Goal: Find contact information: Find contact information

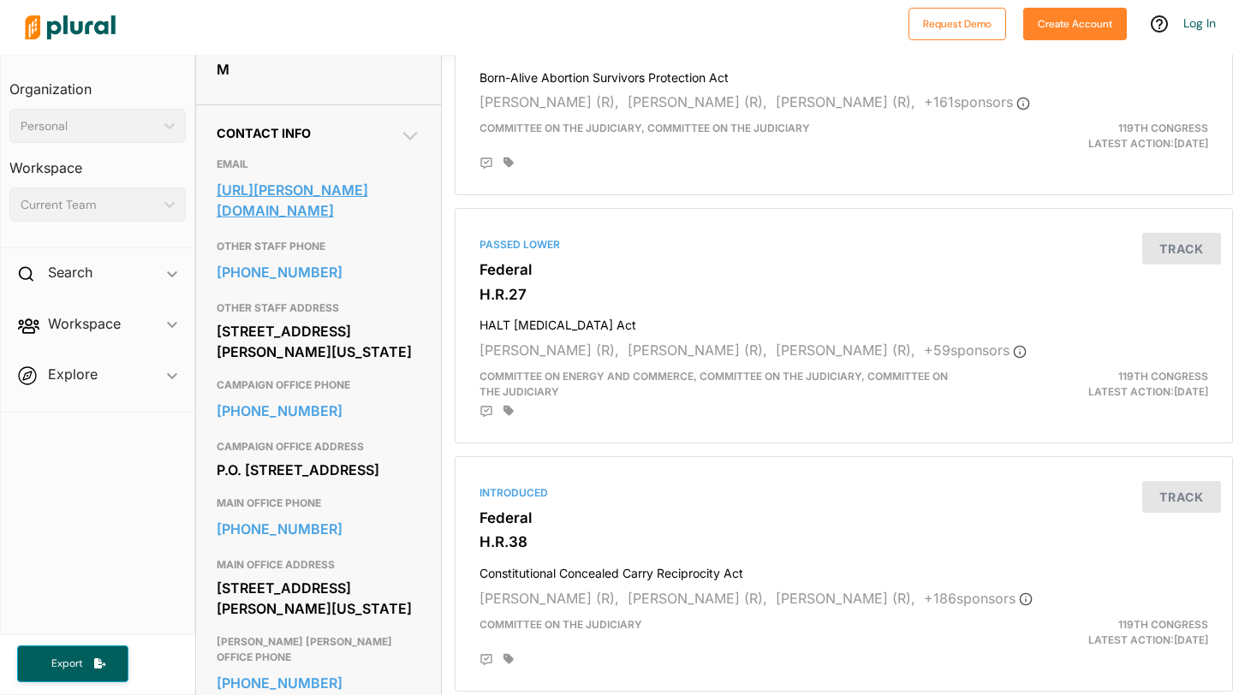
scroll to position [484, 0]
click at [286, 224] on link "[URL][PERSON_NAME][DOMAIN_NAME]" at bounding box center [319, 201] width 204 height 46
